Goal: Task Accomplishment & Management: Manage account settings

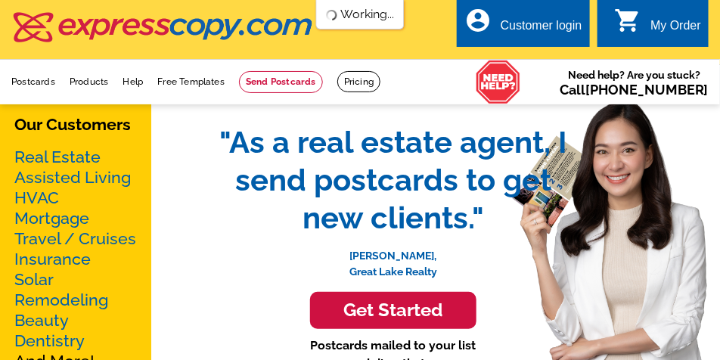
click at [535, 29] on div "Customer login" at bounding box center [542, 29] width 82 height 21
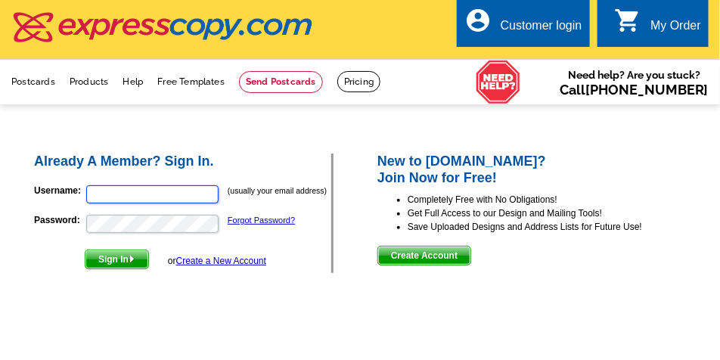
type input "[EMAIL_ADDRESS][DOMAIN_NAME]"
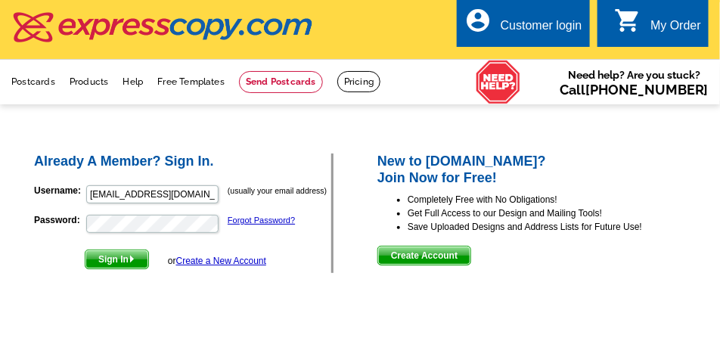
click at [122, 262] on span "Sign In" at bounding box center [116, 259] width 63 height 18
